Goal: Navigation & Orientation: Find specific page/section

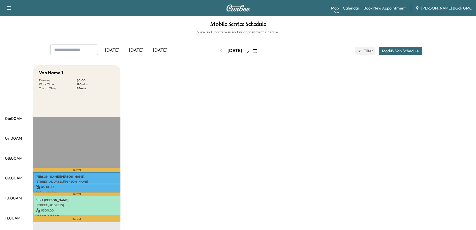
click at [251, 51] on icon "button" at bounding box center [249, 51] width 4 height 4
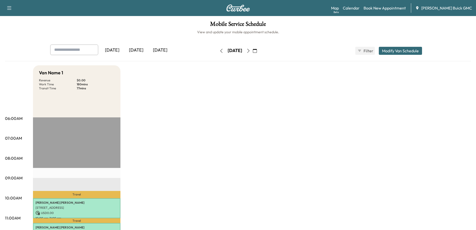
click at [251, 51] on icon "button" at bounding box center [249, 51] width 4 height 4
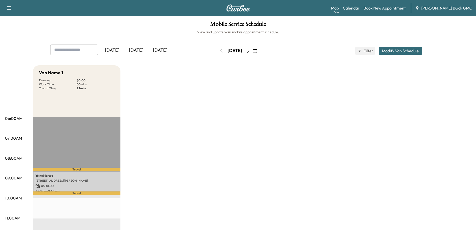
click at [137, 46] on div "[DATE]" at bounding box center [136, 51] width 24 height 12
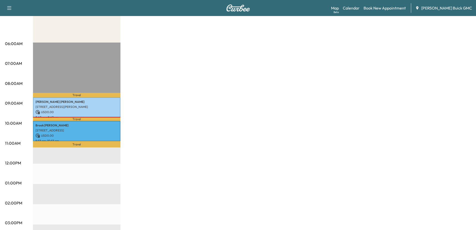
scroll to position [77, 0]
